Goal: Find specific page/section: Find specific page/section

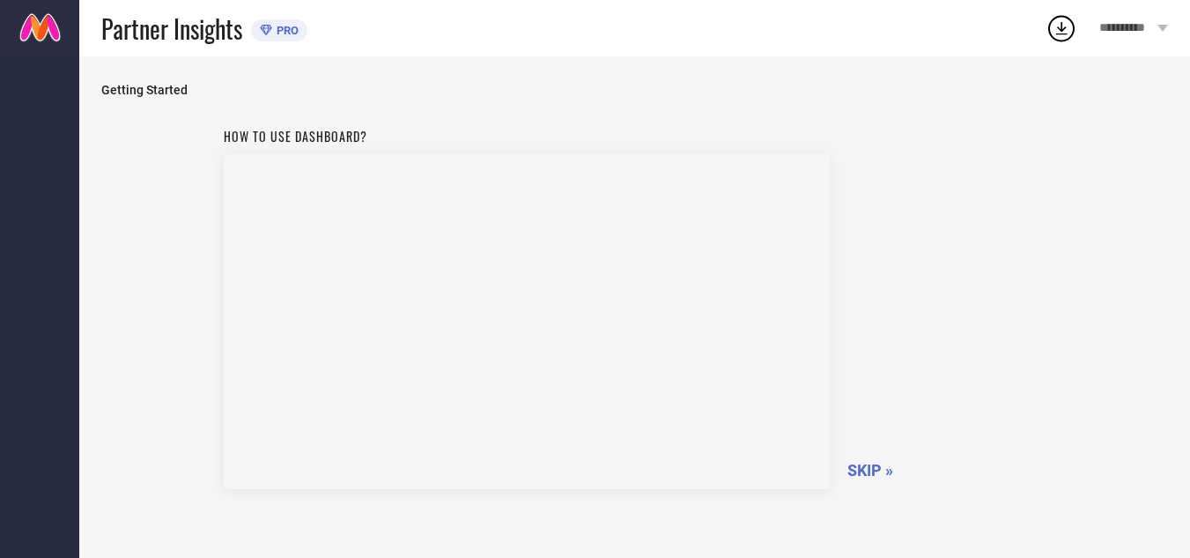
click at [871, 470] on span "SKIP »" at bounding box center [871, 470] width 46 height 19
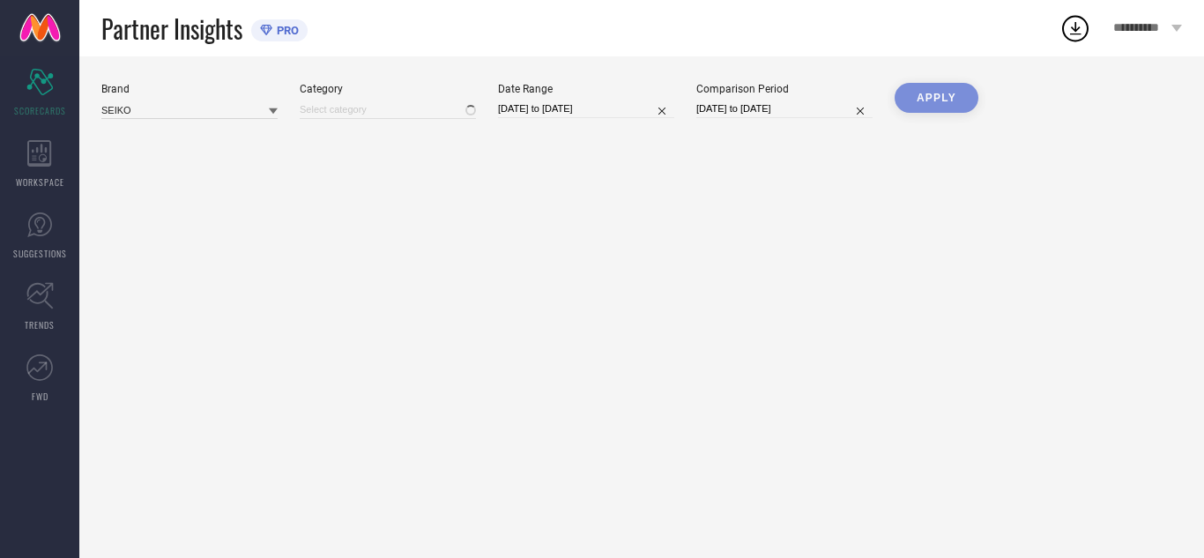
type input "All"
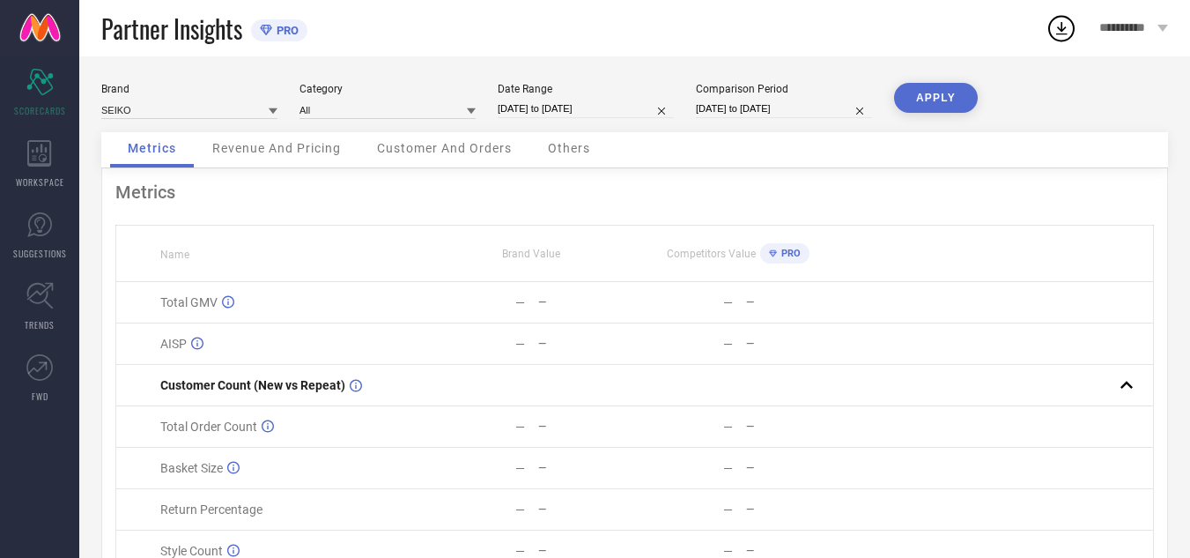
click at [324, 146] on span "Revenue And Pricing" at bounding box center [276, 148] width 129 height 14
